Goal: Information Seeking & Learning: Learn about a topic

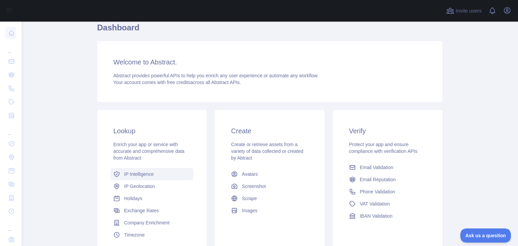
scroll to position [36, 0]
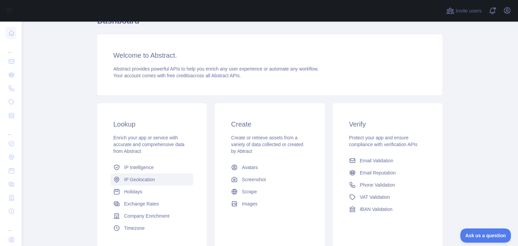
click at [143, 178] on span "IP Geolocation" at bounding box center [139, 179] width 31 height 7
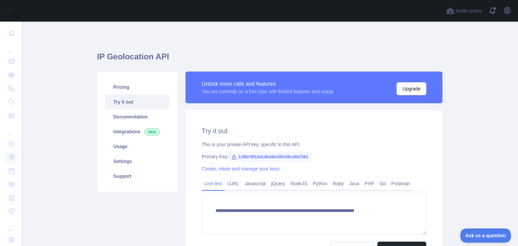
type textarea "**********"
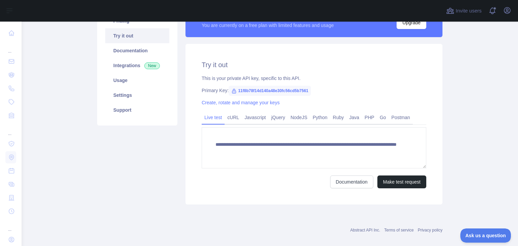
scroll to position [72, 0]
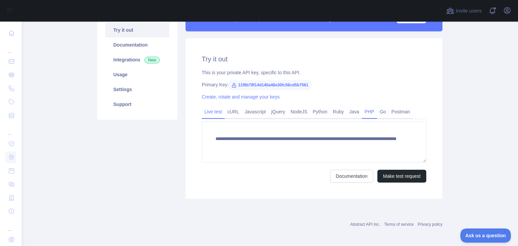
click at [364, 112] on link "PHP" at bounding box center [369, 111] width 15 height 11
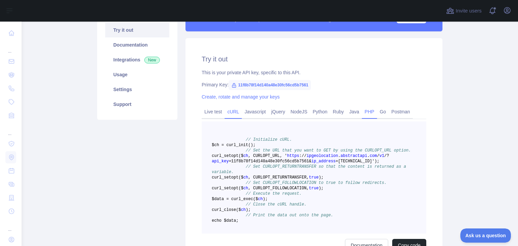
click at [231, 112] on link "cURL" at bounding box center [232, 111] width 17 height 11
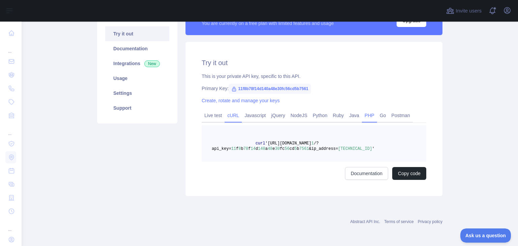
click at [362, 115] on link "PHP" at bounding box center [369, 115] width 15 height 11
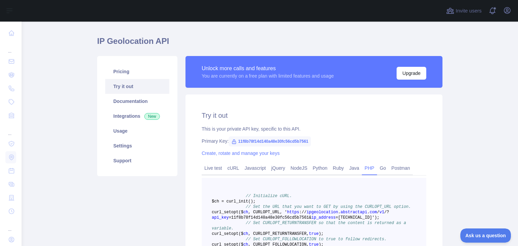
scroll to position [14, 0]
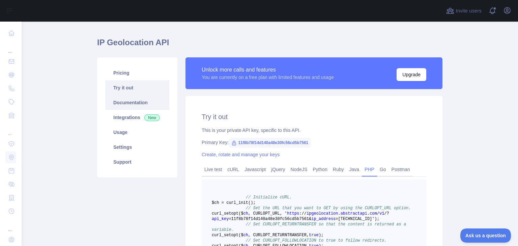
click at [138, 106] on link "Documentation" at bounding box center [137, 102] width 64 height 15
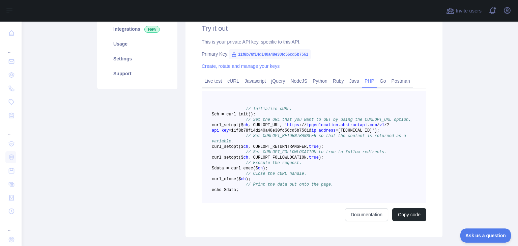
scroll to position [68, 0]
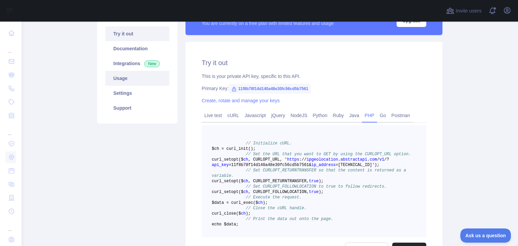
click at [114, 79] on link "Usage" at bounding box center [137, 78] width 64 height 15
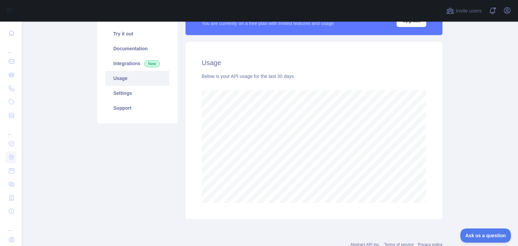
scroll to position [224, 492]
click at [122, 94] on link "Settings" at bounding box center [137, 93] width 64 height 15
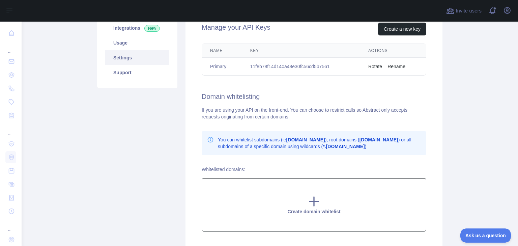
scroll to position [104, 0]
click at [312, 201] on icon at bounding box center [313, 200] width 9 height 9
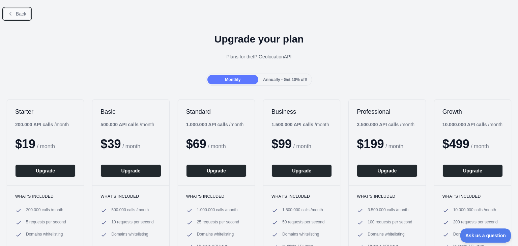
click at [14, 12] on button "Back" at bounding box center [16, 13] width 27 height 11
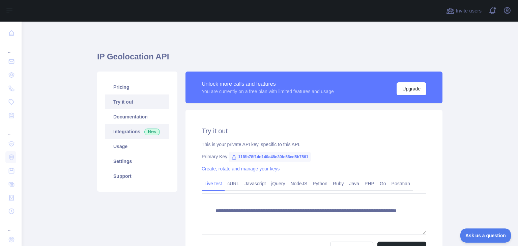
click at [121, 132] on link "Integrations New" at bounding box center [137, 131] width 64 height 15
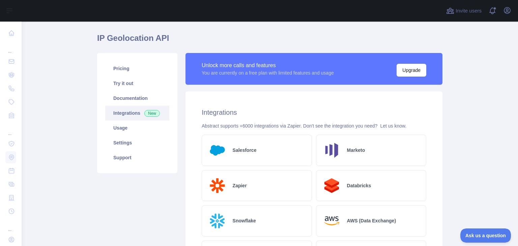
scroll to position [18, 0]
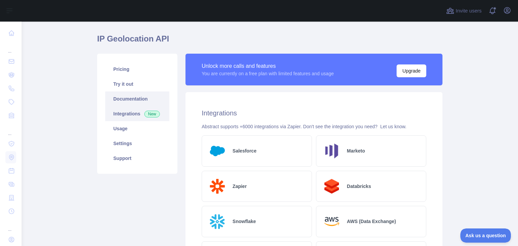
click at [129, 97] on link "Documentation" at bounding box center [137, 98] width 64 height 15
